Goal: Task Accomplishment & Management: Check status

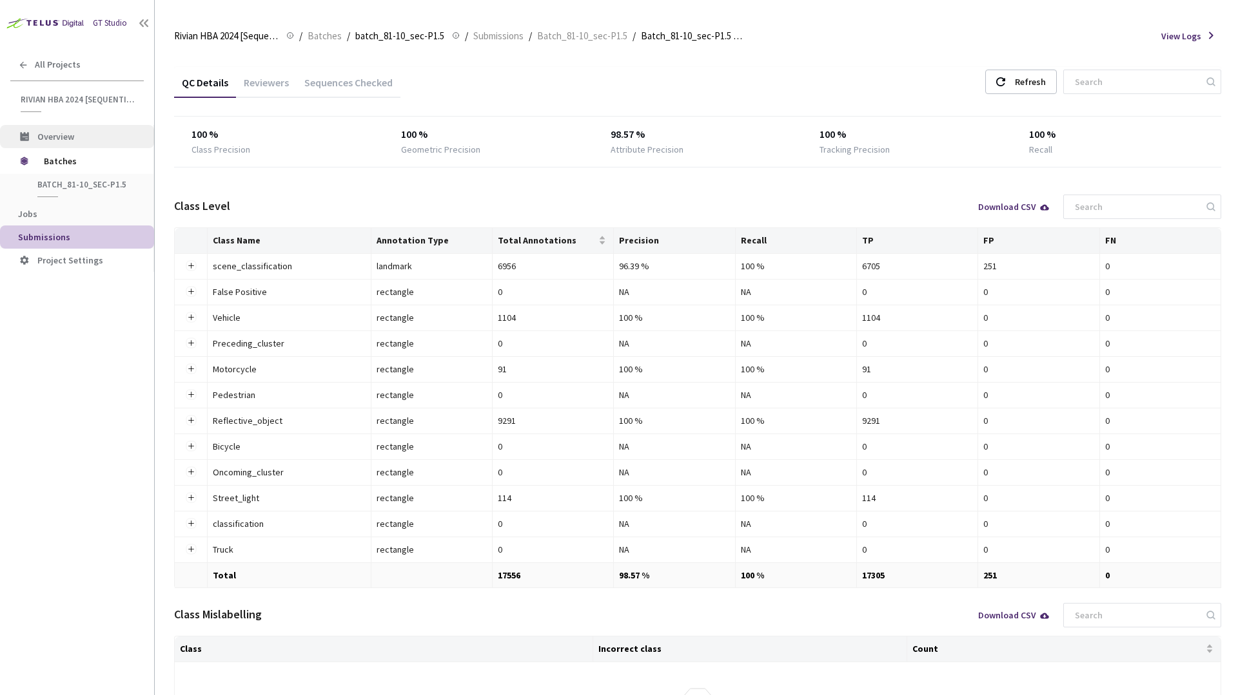
click at [64, 141] on span "Overview" at bounding box center [55, 137] width 37 height 12
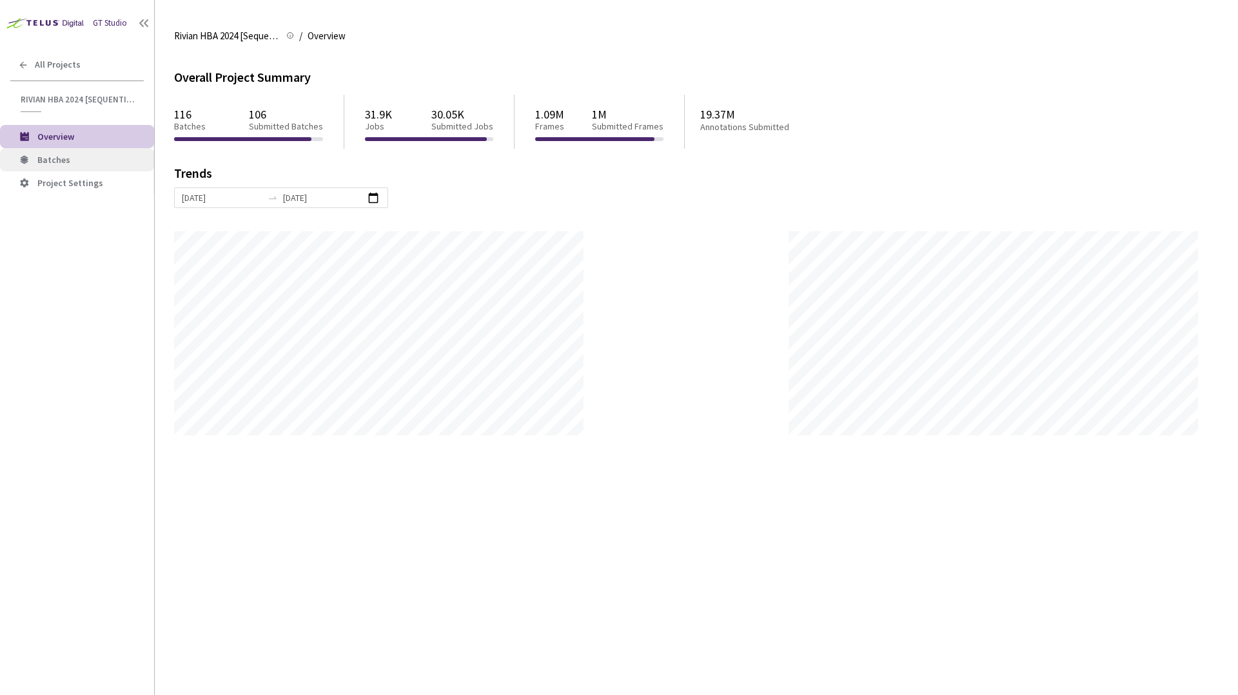
scroll to position [695, 1238]
click at [75, 167] on li "Batches" at bounding box center [77, 159] width 154 height 23
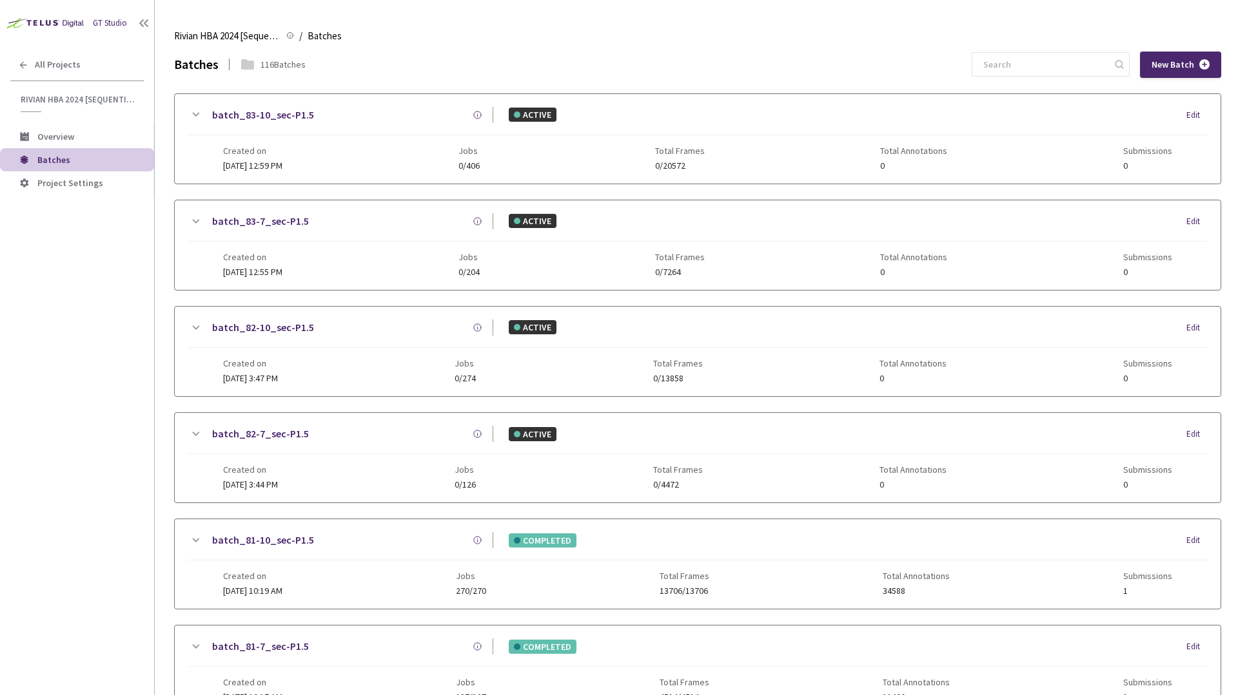
click at [775, 280] on div "batch_84-7_sec-P1.5 ACTIVE Edit Created on Today at 7:50 PM Jobs 0/185 Total Fr…" at bounding box center [697, 245] width 1045 height 90
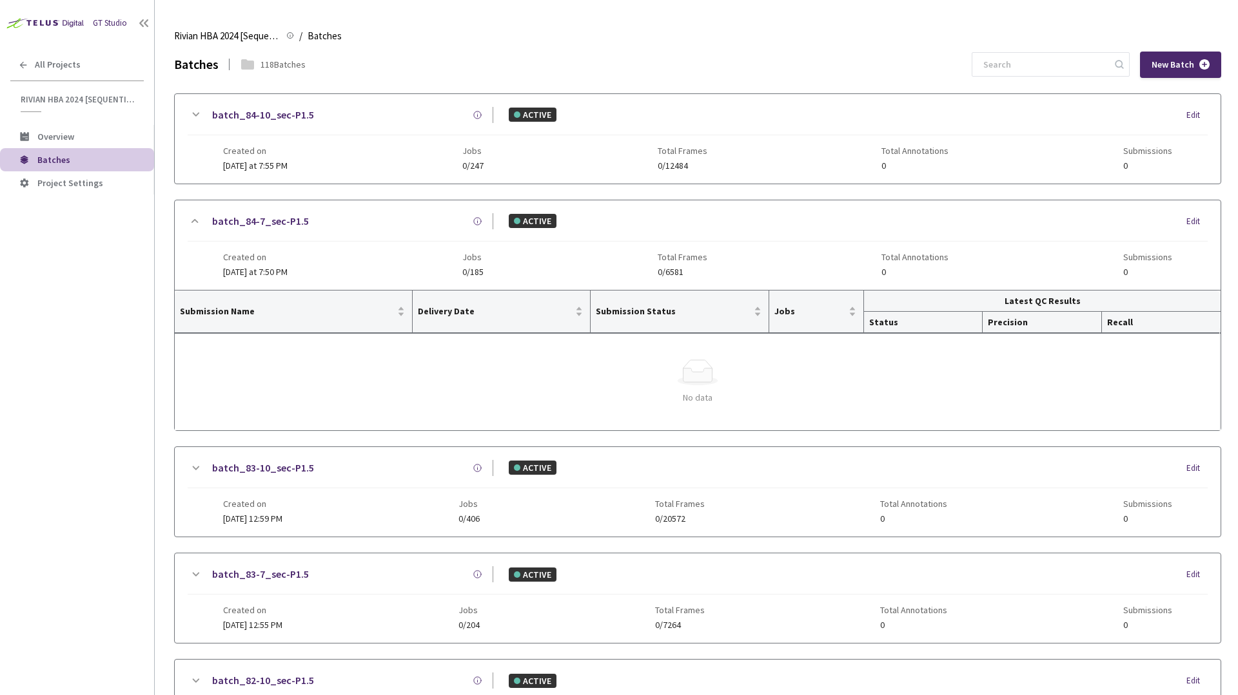
click at [775, 280] on div "batch_84-7_sec-P1.5 ACTIVE Edit Created on Today at 7:50 PM Jobs 0/185 Total Fr…" at bounding box center [697, 245] width 1045 height 90
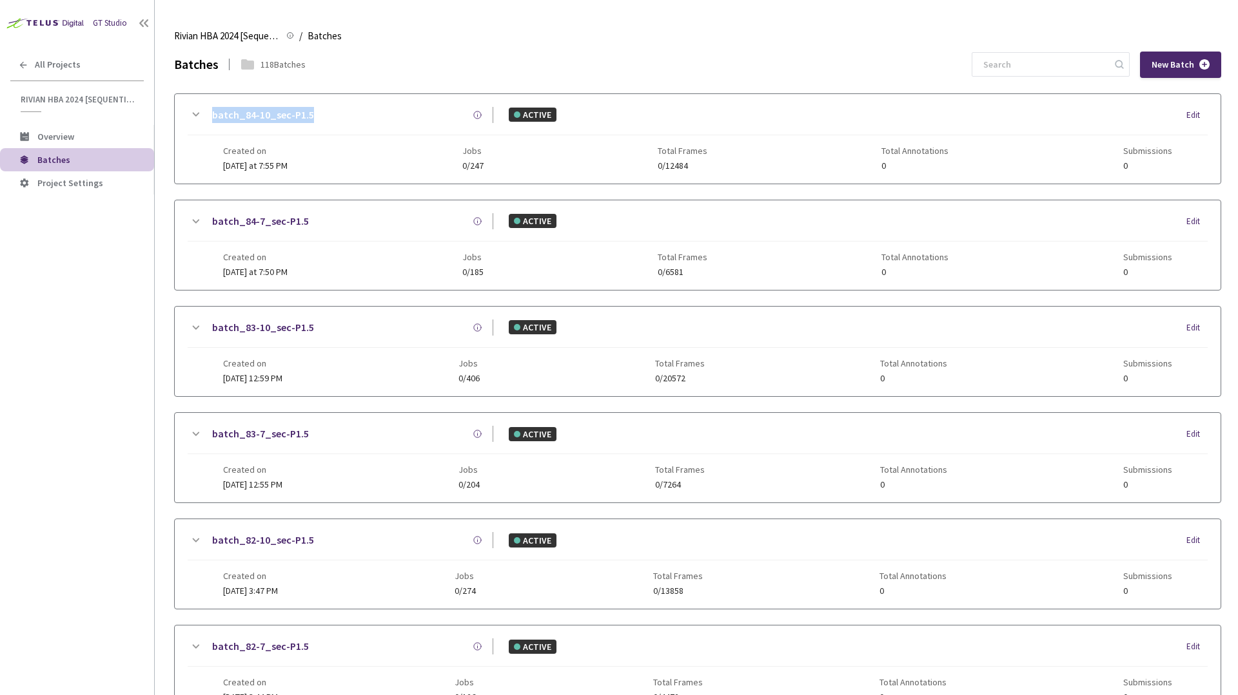
click at [163, 216] on main "Rivian HBA 2024 [Sequential] Rivian HBA 2024 [Sequential] / Batches Batches Bat…" at bounding box center [696, 347] width 1083 height 695
click at [166, 249] on main "Rivian HBA 2024 [Sequential] Rivian HBA 2024 [Sequential] / Batches Batches Bat…" at bounding box center [696, 347] width 1083 height 695
click at [172, 253] on main "Rivian HBA 2024 [Sequential] Rivian HBA 2024 [Sequential] / Batches Batches Bat…" at bounding box center [696, 347] width 1083 height 695
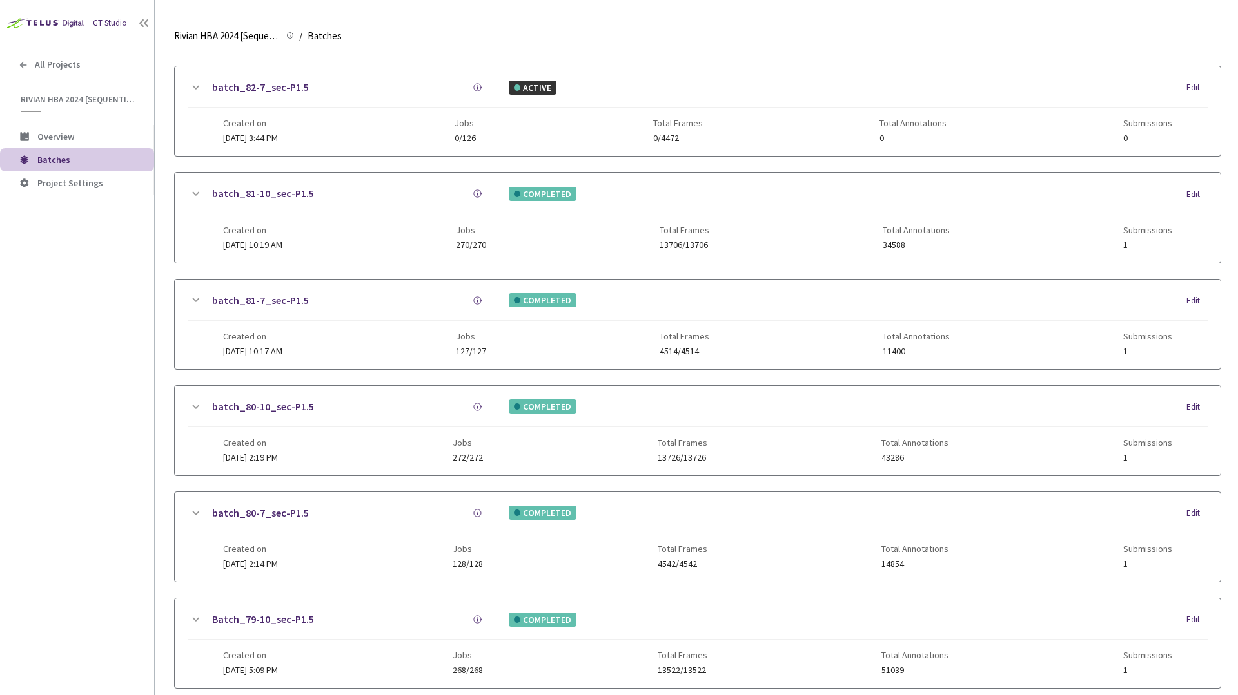
scroll to position [543, 0]
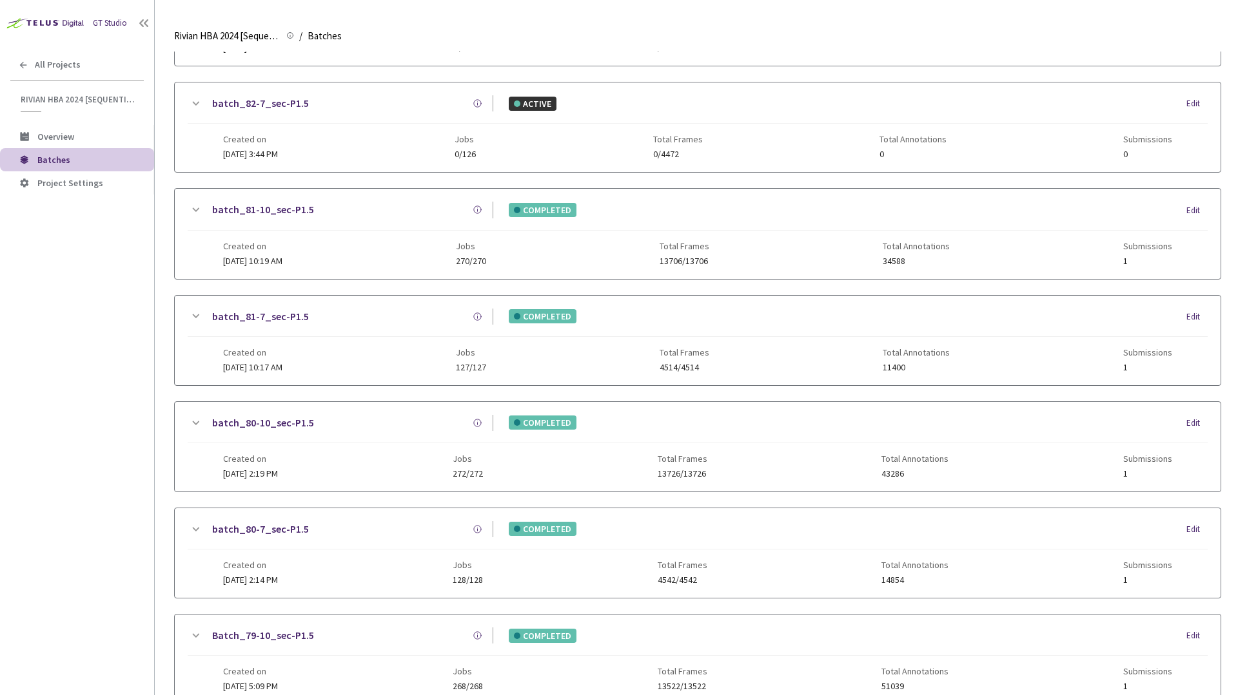
click at [183, 287] on div "batch_84-10_sec-P1.5 ACTIVE Edit Created on Today at 7:55 PM Jobs 0/402 Total F…" at bounding box center [697, 181] width 1047 height 1262
click at [279, 315] on link "batch_81-7_sec-P1.5" at bounding box center [260, 317] width 97 height 16
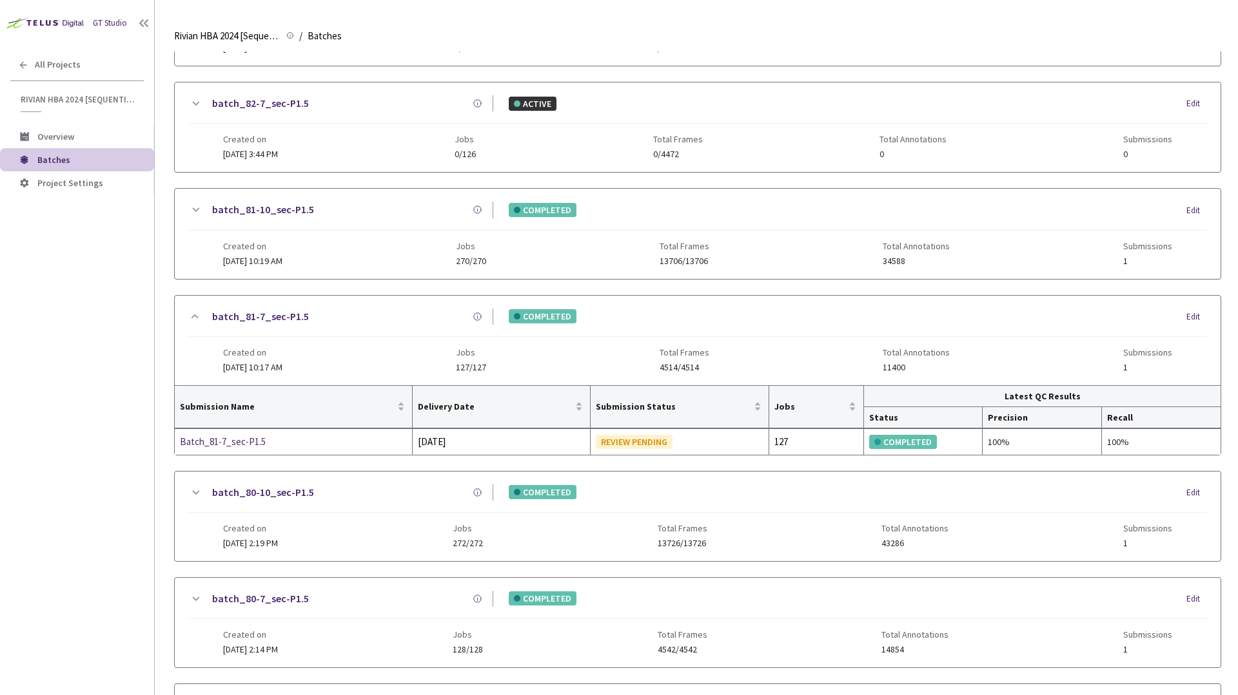
click at [289, 213] on link "batch_81-10_sec-P1.5" at bounding box center [263, 210] width 102 height 16
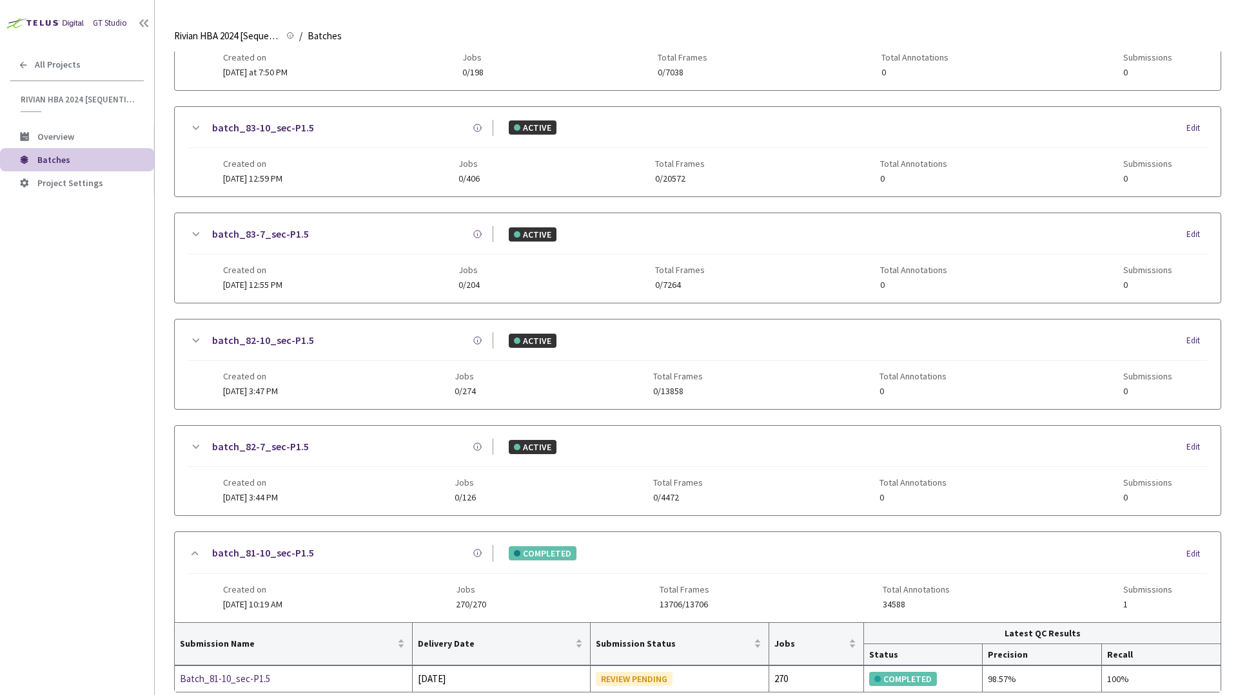
scroll to position [0, 0]
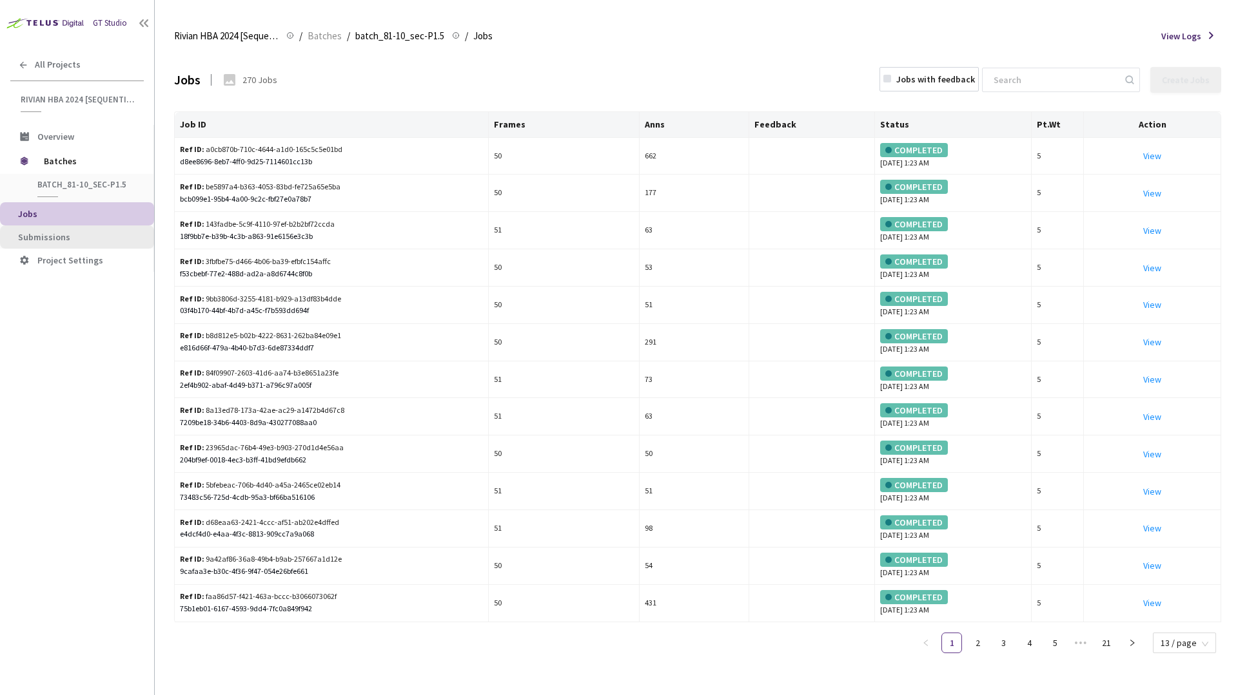
click at [45, 244] on li "Submissions" at bounding box center [77, 237] width 154 height 23
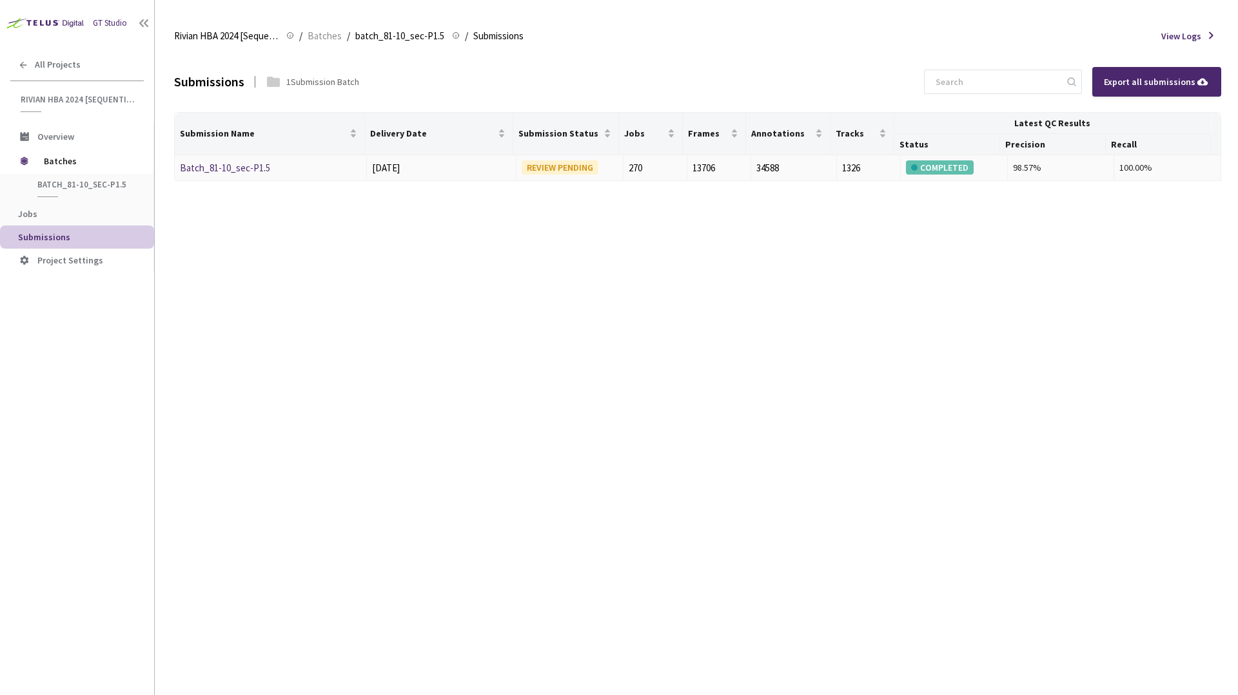
click at [240, 162] on link "Batch_81-10_sec-P1.5" at bounding box center [225, 168] width 90 height 12
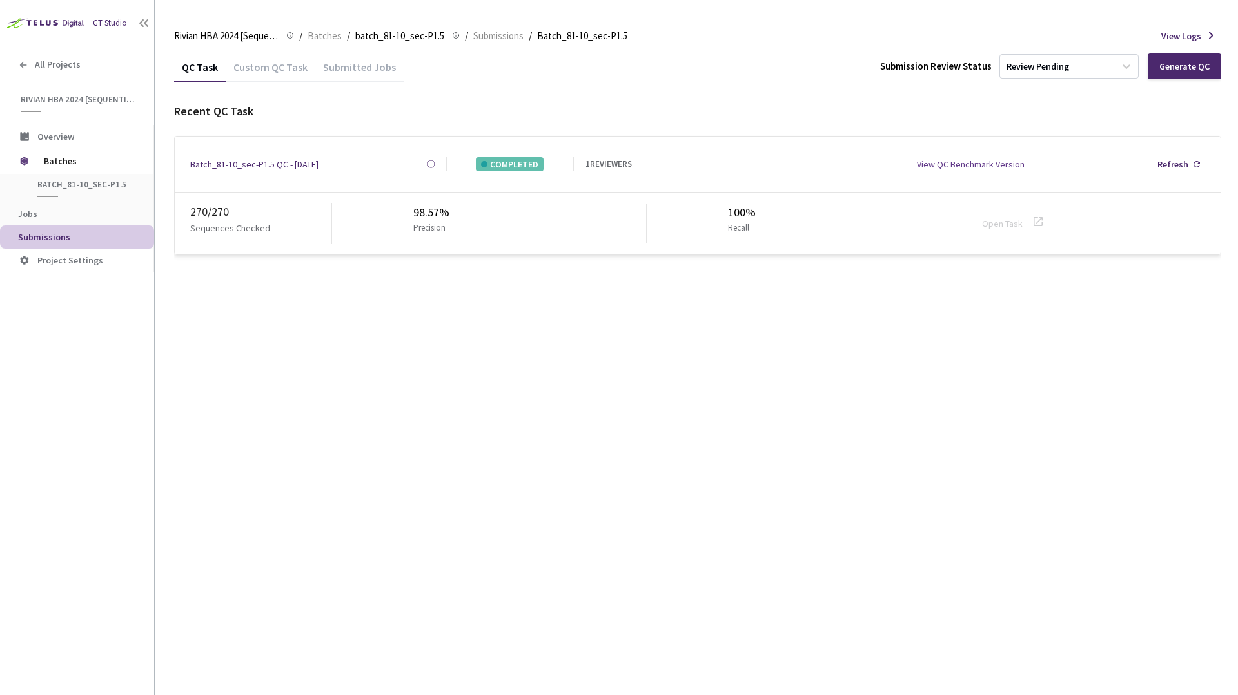
click at [786, 321] on div "QC Task Custom QC Task Submitted Jobs Submission Review Status Review Pending G…" at bounding box center [697, 374] width 1047 height 644
click at [354, 72] on div "Submitted Jobs" at bounding box center [359, 72] width 88 height 22
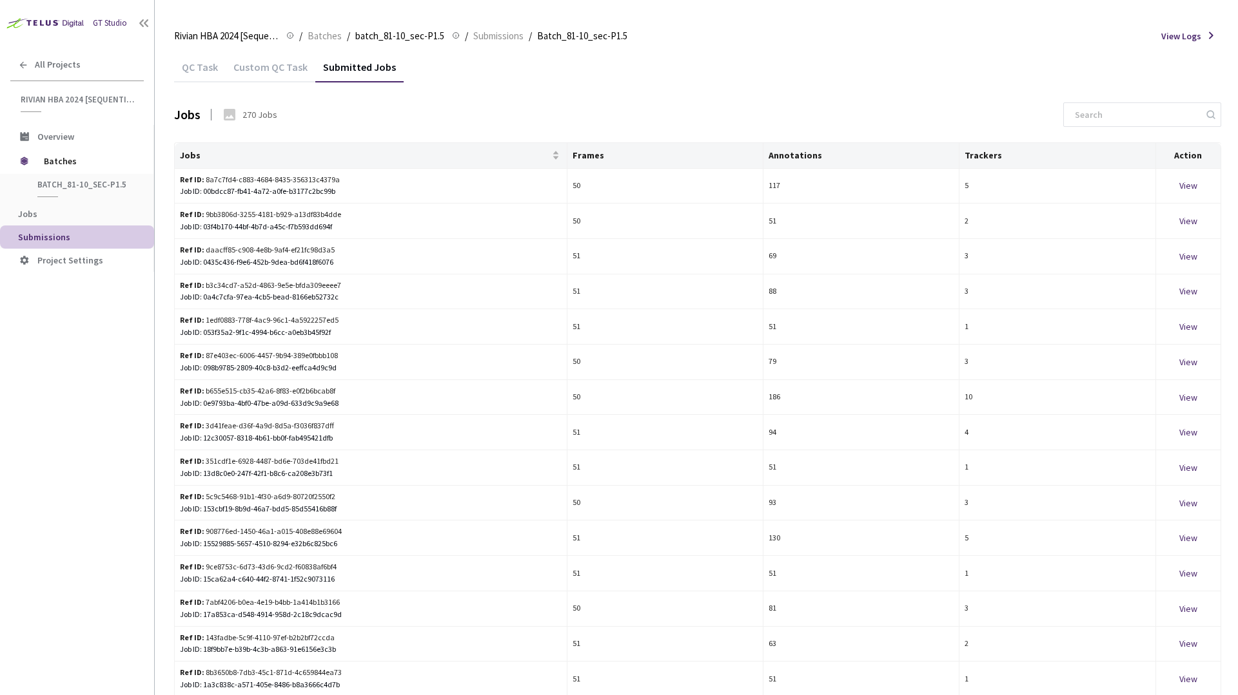
click at [271, 64] on div "Custom QC Task" at bounding box center [271, 72] width 90 height 22
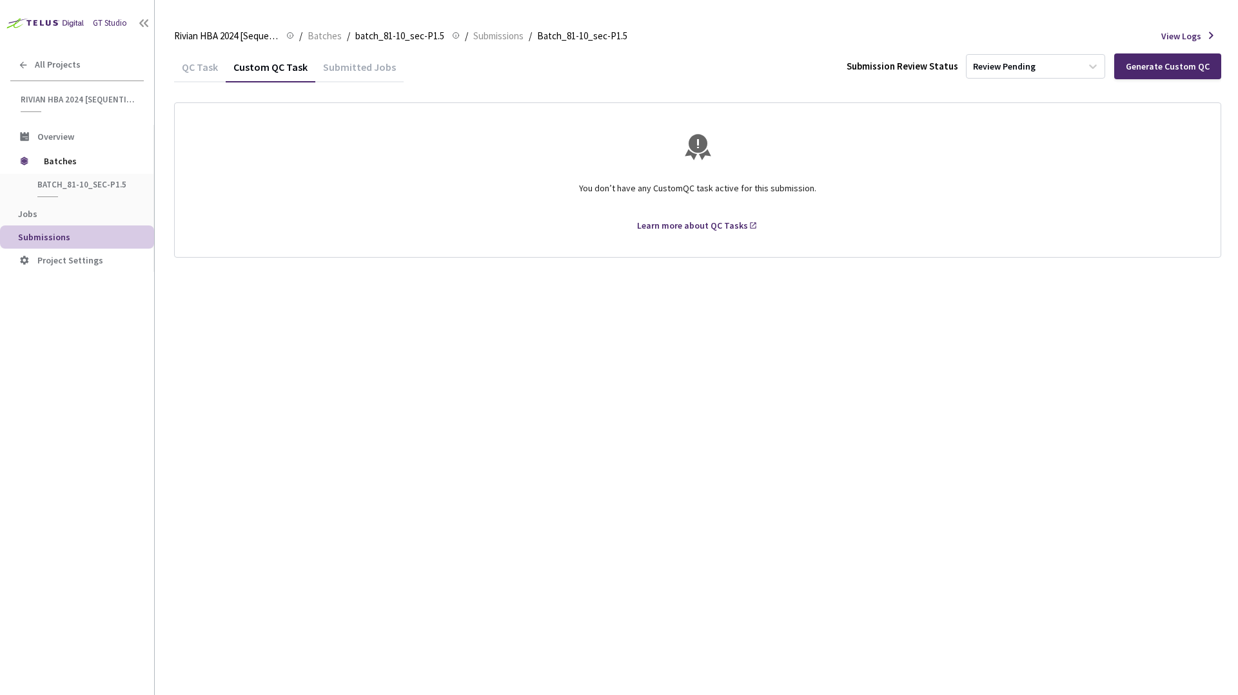
click at [195, 68] on div "QC Task" at bounding box center [200, 72] width 52 height 22
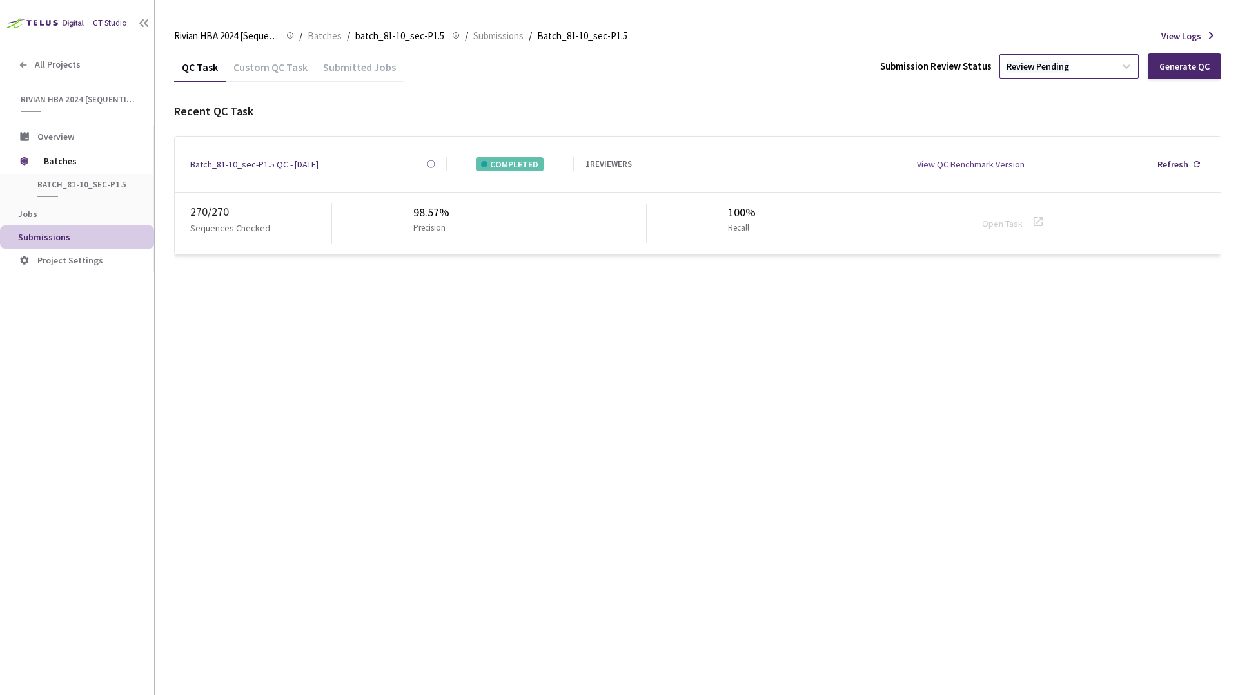
click at [1052, 67] on div "Review Pending" at bounding box center [1037, 67] width 63 height 12
click at [1036, 146] on div "Approve Approve submission batch for export." at bounding box center [1070, 152] width 139 height 39
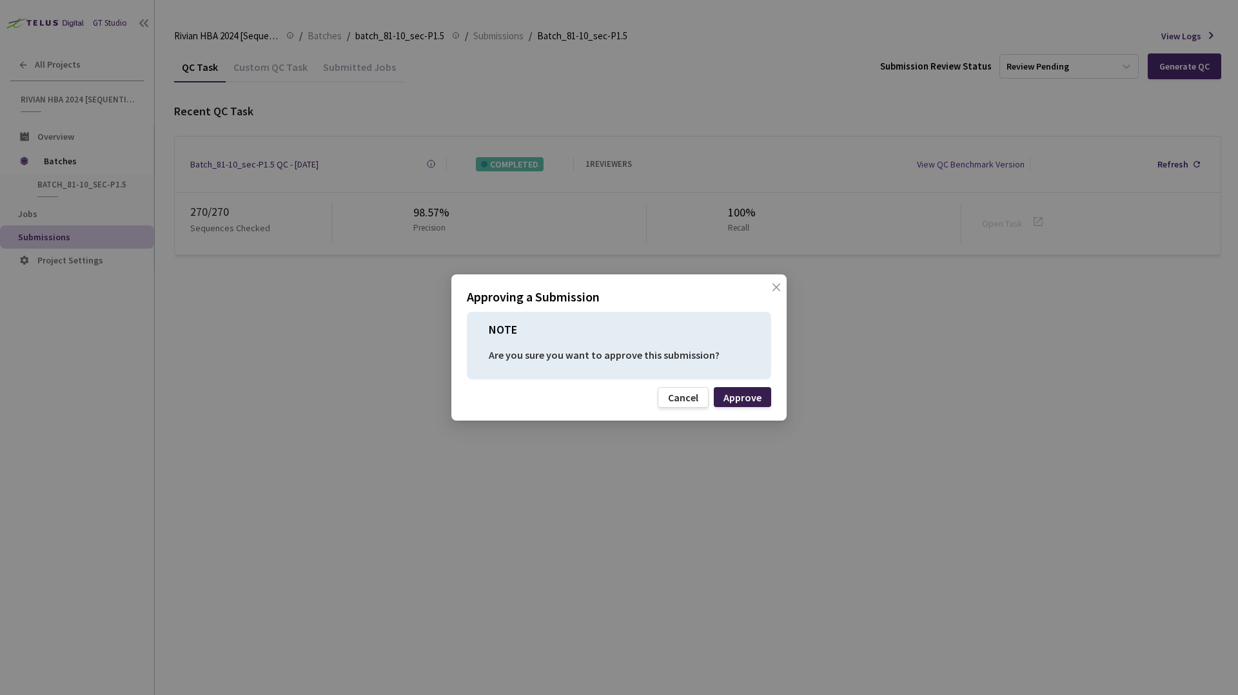
click at [754, 393] on div "Approve" at bounding box center [742, 398] width 38 height 10
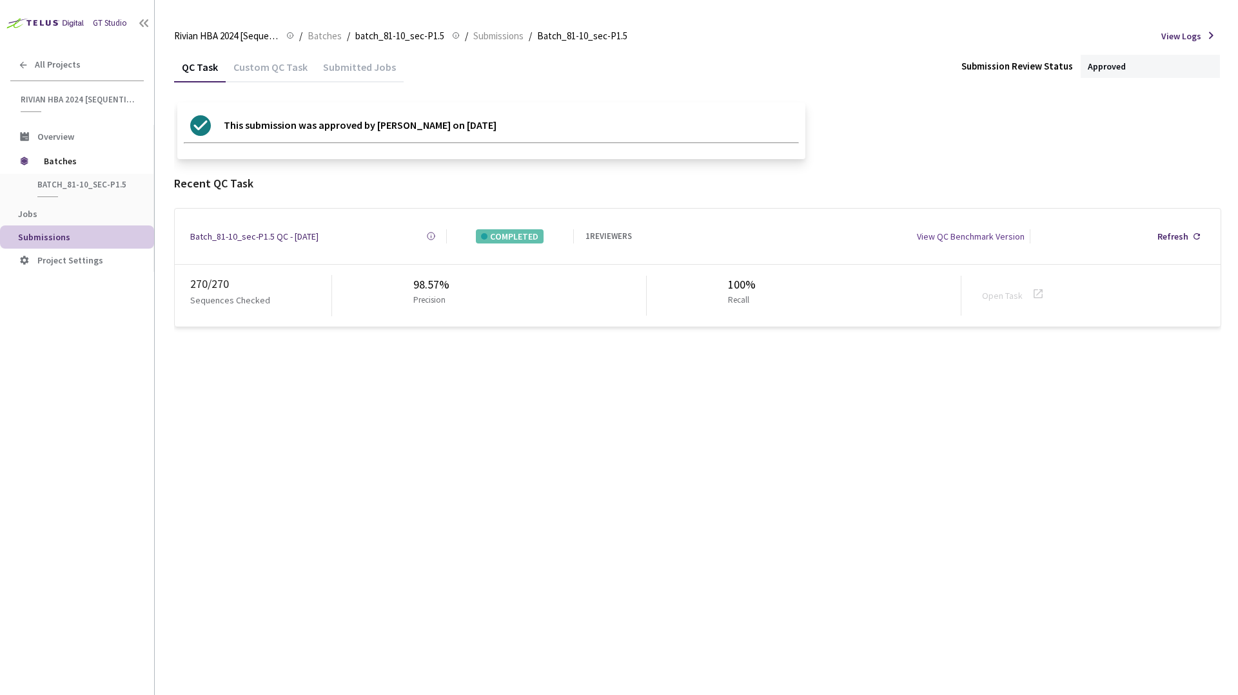
click at [895, 97] on div "QC Task Custom QC Task Submitted Jobs Submission Review Status Approved This su…" at bounding box center [697, 190] width 1047 height 277
click at [1205, 39] on div "View Logs" at bounding box center [1191, 35] width 60 height 15
click at [1207, 35] on div "View Logs" at bounding box center [1191, 35] width 60 height 15
click at [1210, 35] on icon at bounding box center [1211, 36] width 5 height 8
click at [1180, 37] on span "View Logs" at bounding box center [1181, 36] width 40 height 14
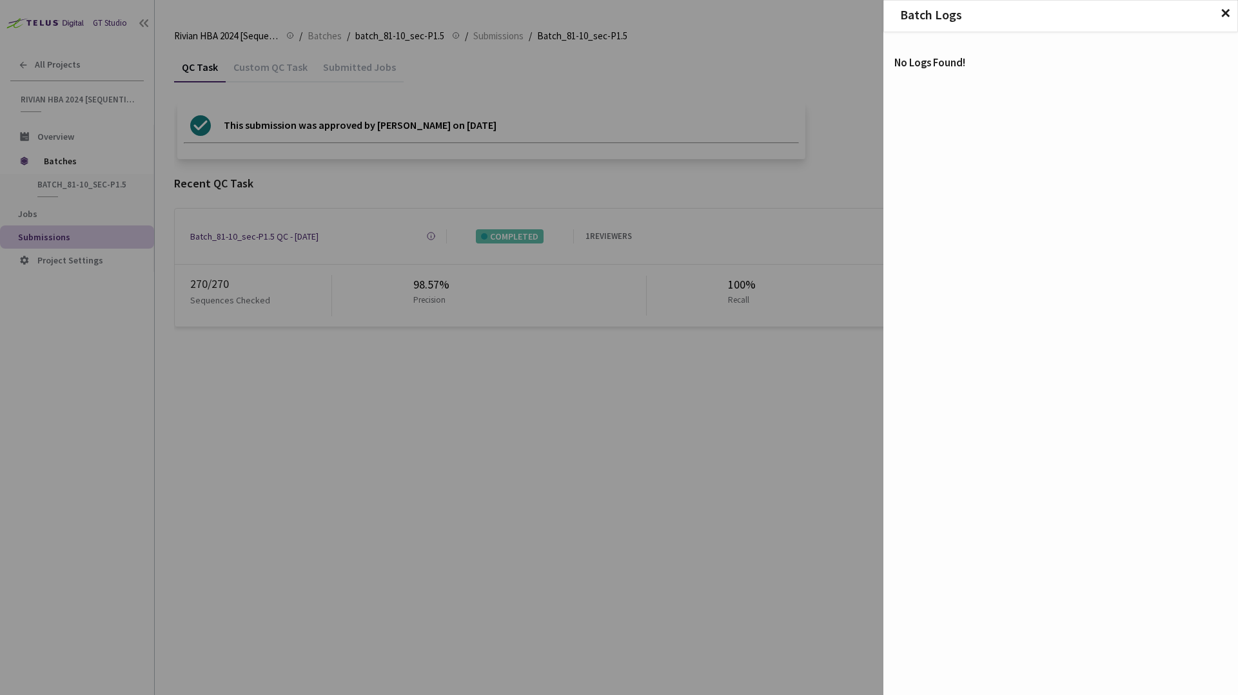
click at [1224, 13] on span "✕" at bounding box center [1225, 13] width 11 height 14
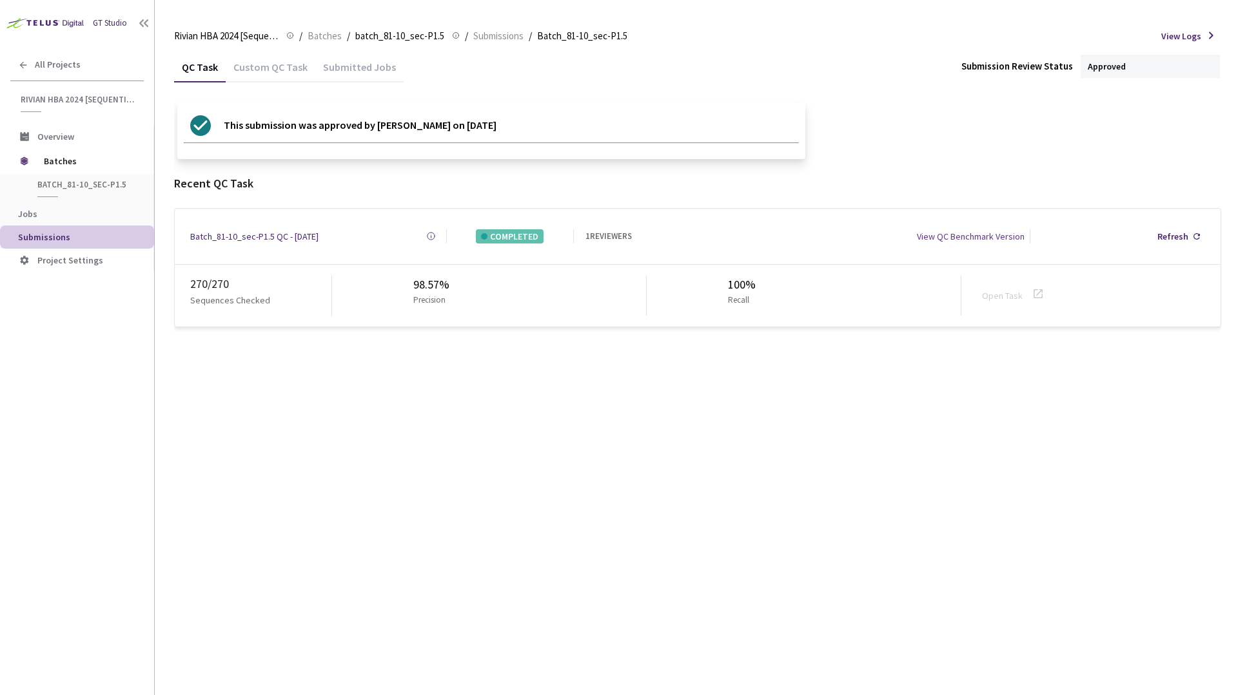
click at [996, 146] on div "This submission was approved by [PERSON_NAME] on [DATE]" at bounding box center [697, 130] width 1047 height 57
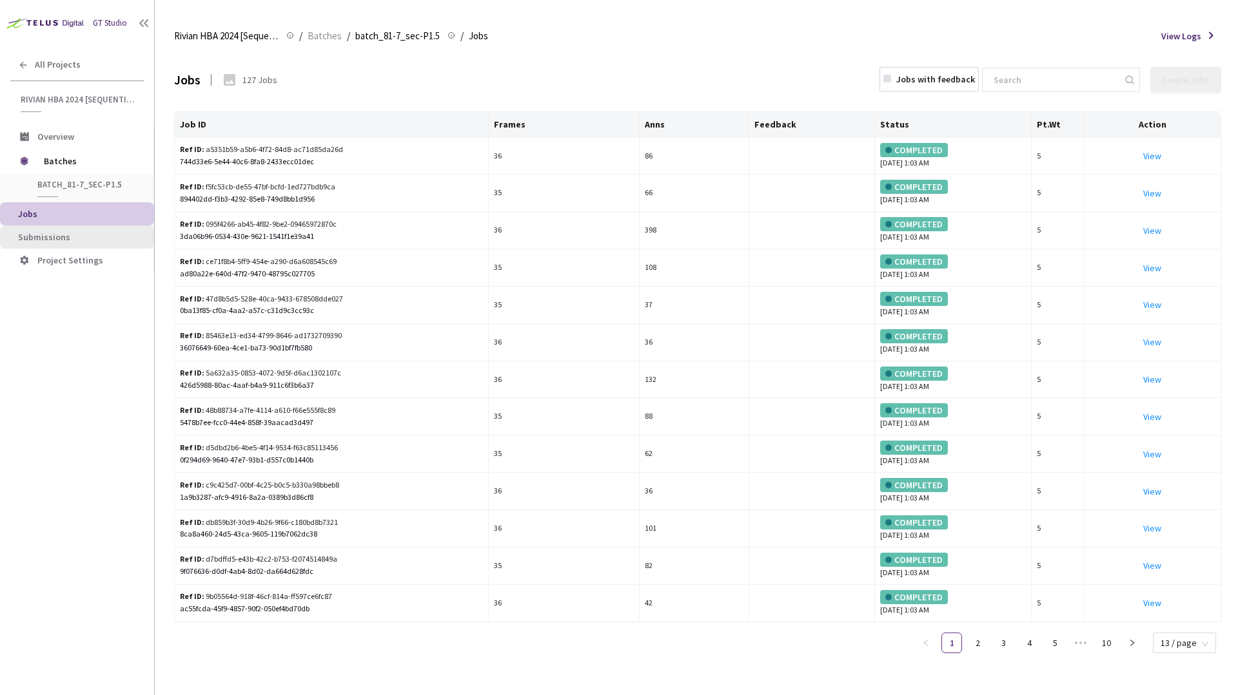
click at [53, 238] on span "Submissions" at bounding box center [44, 237] width 52 height 12
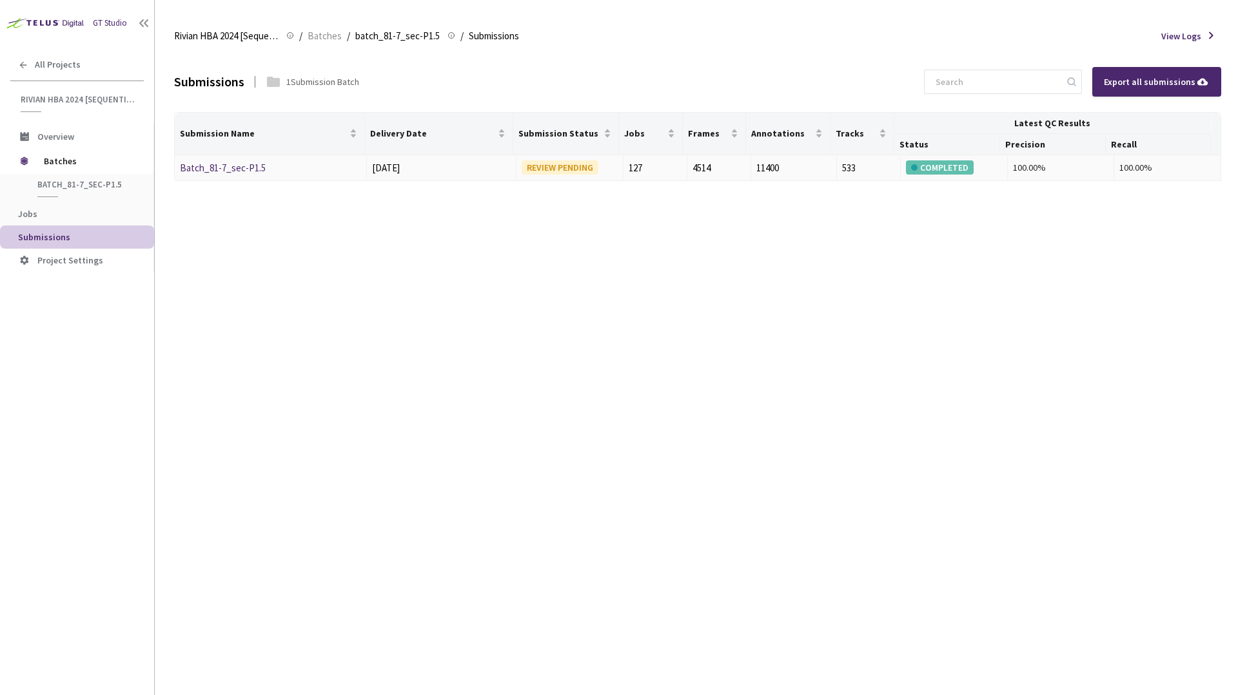
click at [260, 171] on link "Batch_81-7_sec-P1.5" at bounding box center [223, 168] width 86 height 12
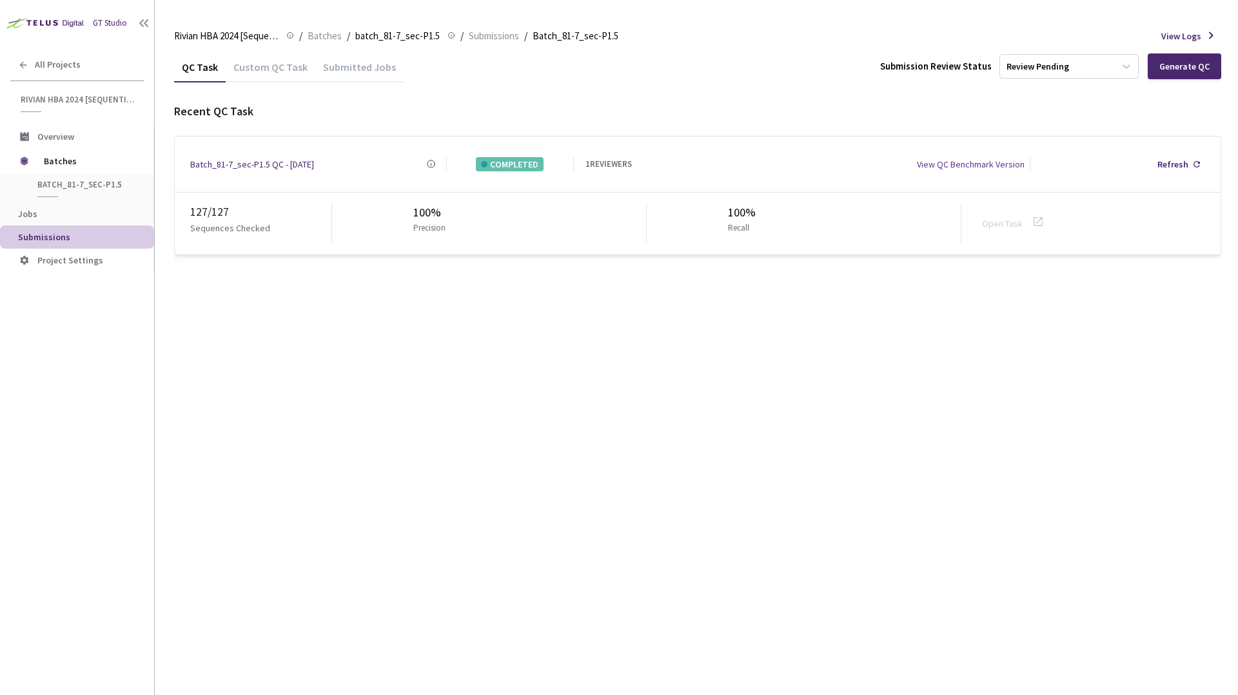
click at [162, 217] on main "Rivian HBA 2024 [Sequential] Rivian HBA 2024 [Sequential] / Batches / batch_81-…" at bounding box center [696, 347] width 1083 height 695
click at [864, 122] on div "Recent QC Task Batch_81-7_sec-P1.5 QC - [DATE] Created at [DATE] 11:23 AM CDT C…" at bounding box center [697, 178] width 1047 height 153
click at [787, 74] on div "QC Task Custom QC Task Submitted Jobs Submission Review Status Review Pending G…" at bounding box center [697, 67] width 1047 height 30
click at [1049, 72] on div "Review Pending" at bounding box center [1037, 67] width 63 height 12
click at [1040, 142] on p "Approve" at bounding box center [1070, 139] width 139 height 13
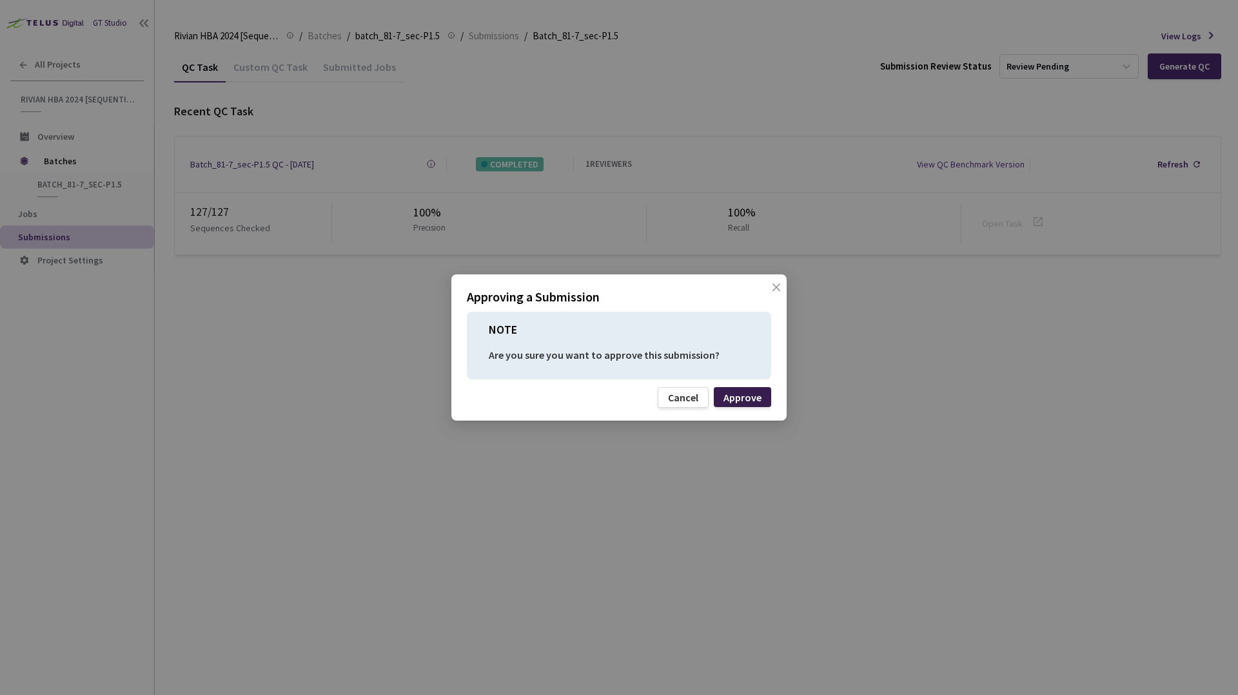
click at [750, 393] on div "Approve" at bounding box center [742, 398] width 38 height 10
